Goal: Book appointment/travel/reservation

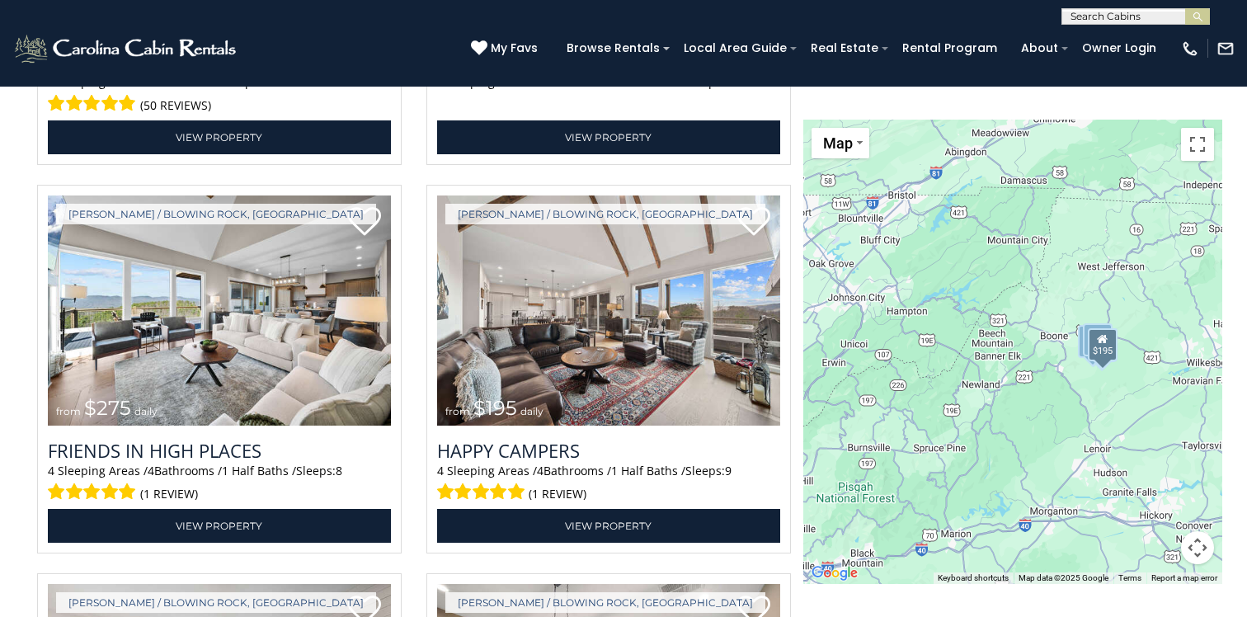
scroll to position [2938, 0]
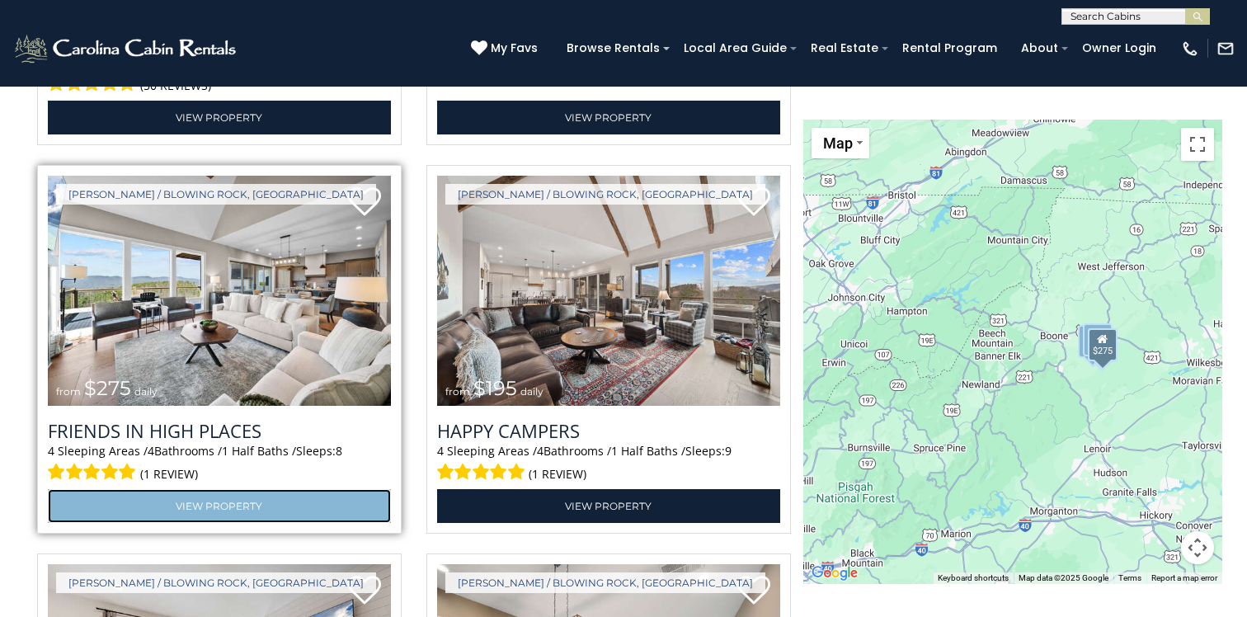
click at [232, 495] on link "View Property" at bounding box center [219, 506] width 343 height 34
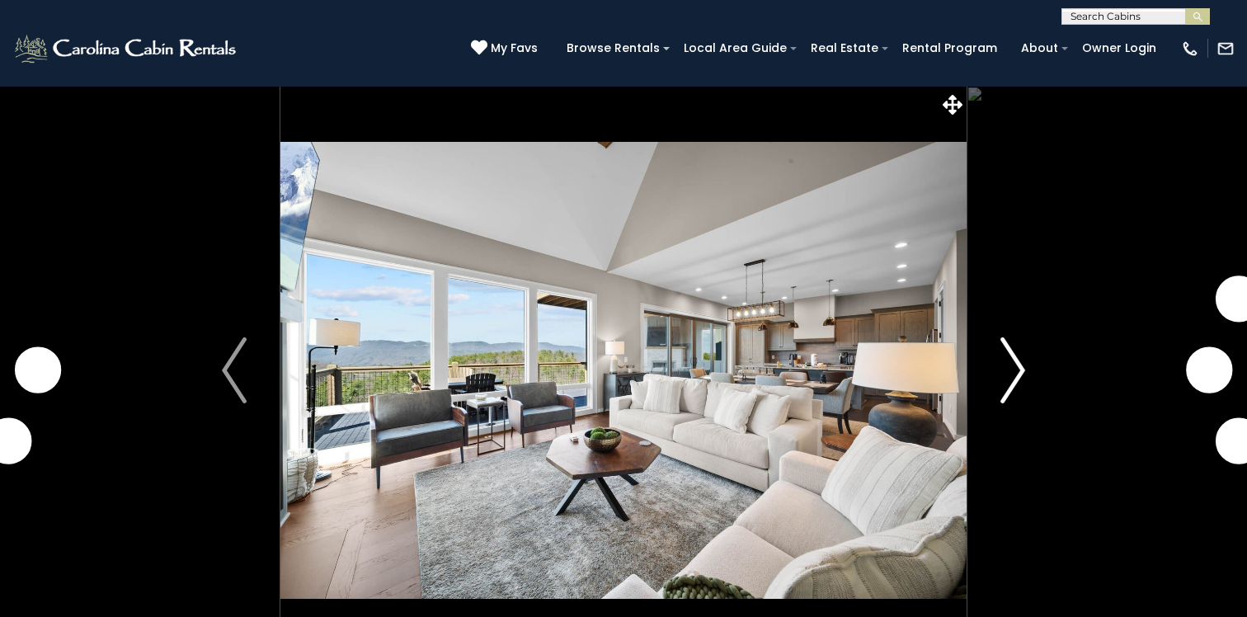
click at [1051, 421] on button "Next" at bounding box center [1012, 370] width 92 height 569
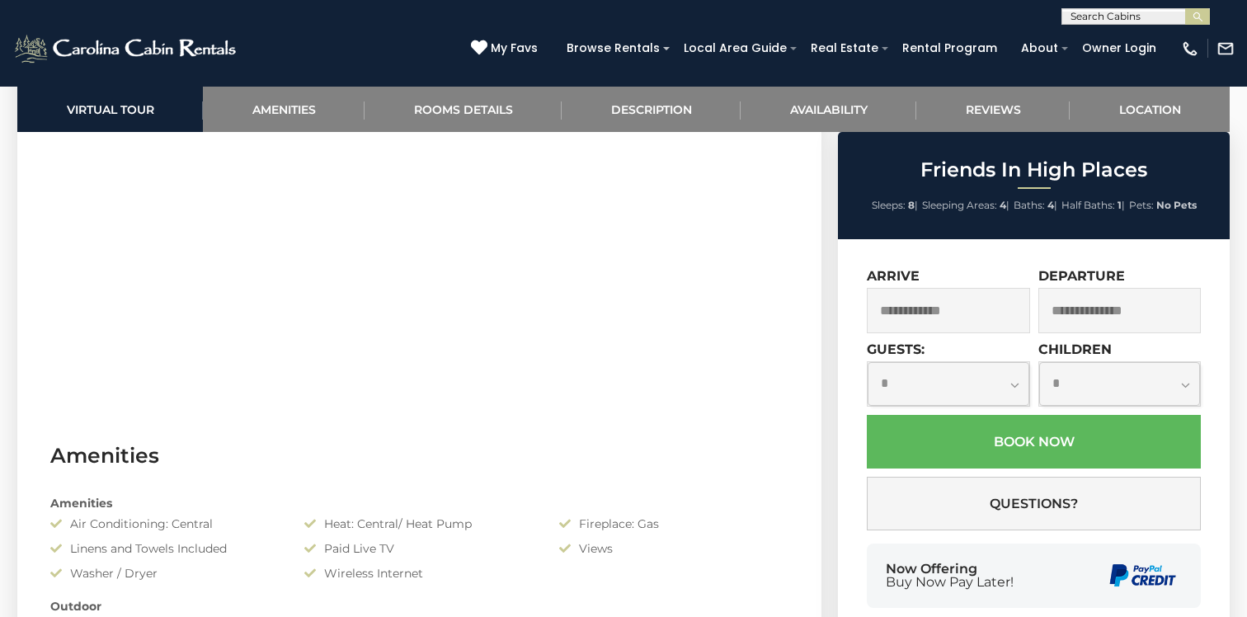
scroll to position [1021, 0]
click at [812, 103] on link "Availability" at bounding box center [829, 109] width 176 height 45
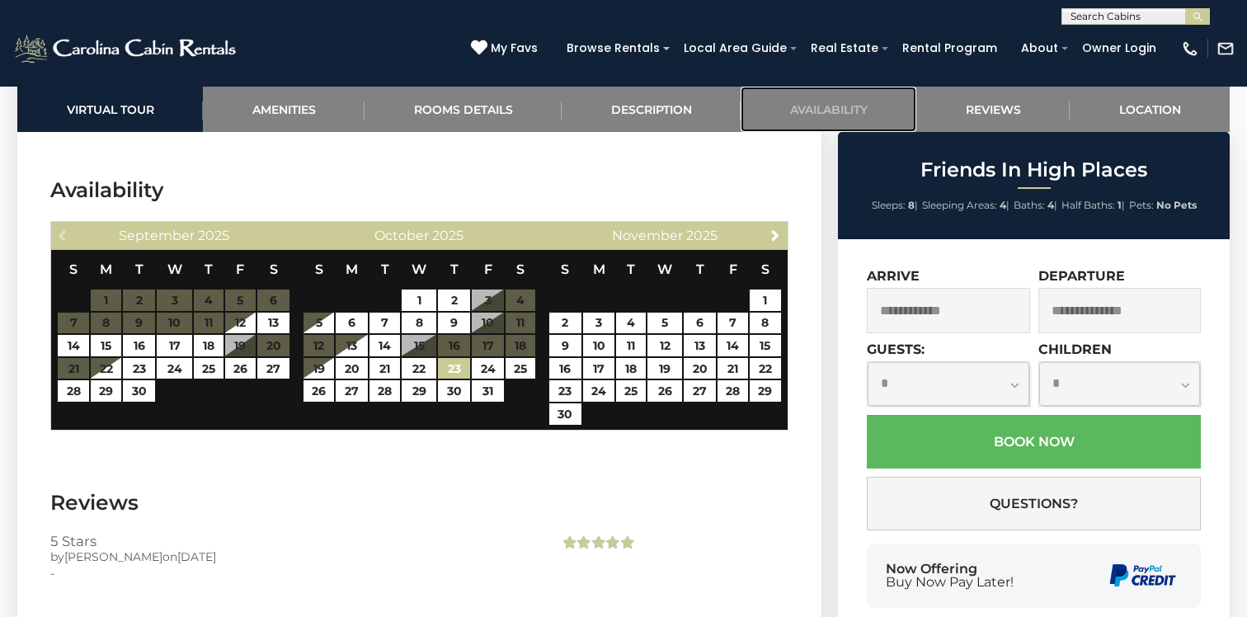
scroll to position [3647, 0]
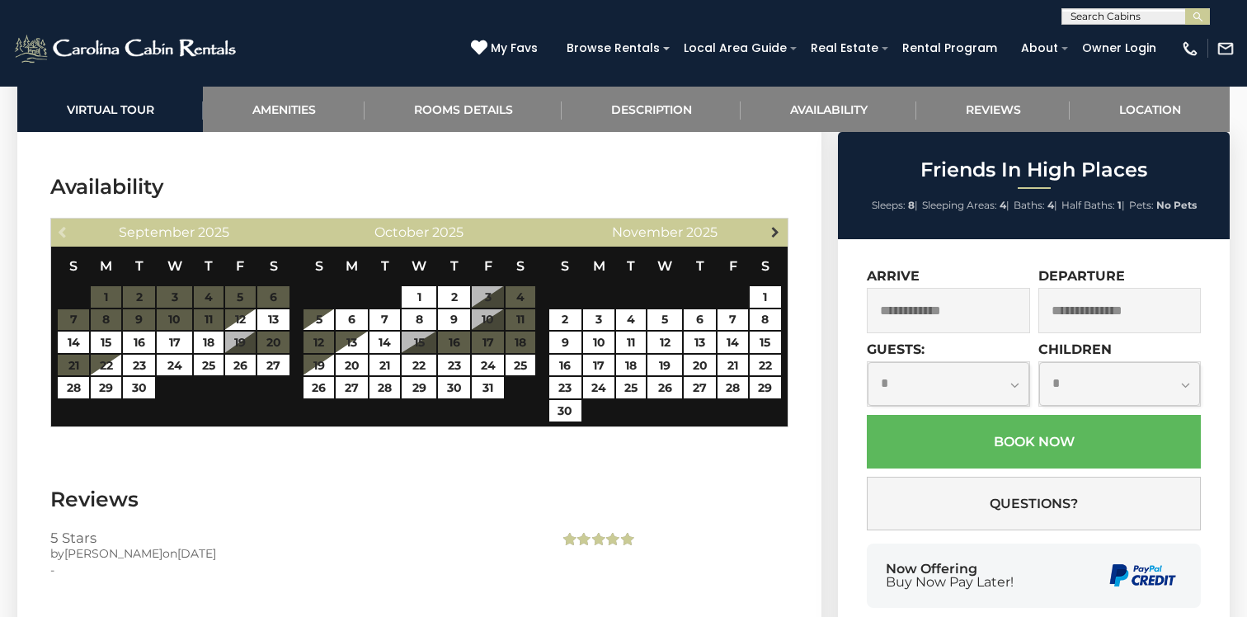
click at [782, 225] on span "Next" at bounding box center [775, 231] width 13 height 13
